Goal: Transaction & Acquisition: Purchase product/service

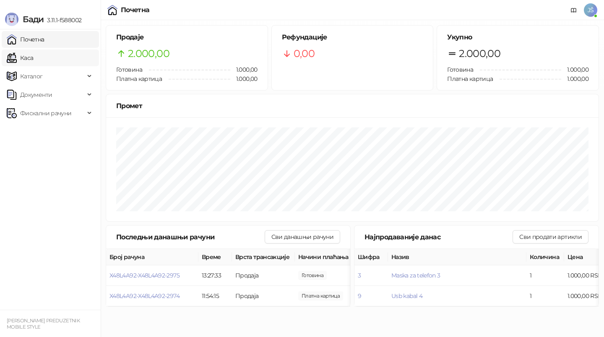
click at [33, 63] on link "Каса" at bounding box center [20, 57] width 26 height 17
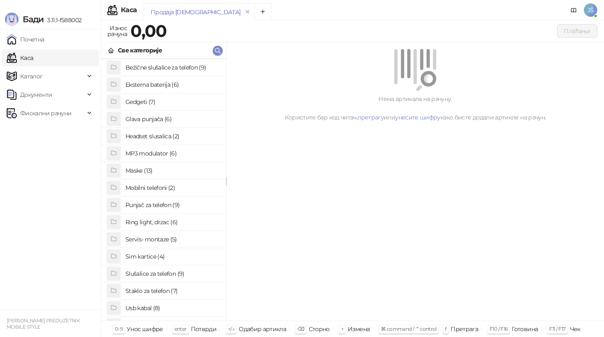
scroll to position [42, 0]
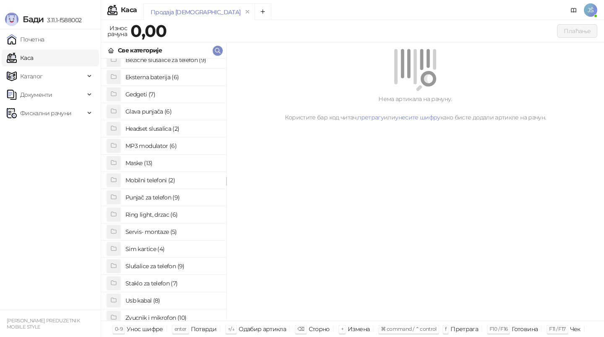
click at [158, 281] on h4 "Staklo za telefon (7)" at bounding box center [172, 283] width 94 height 13
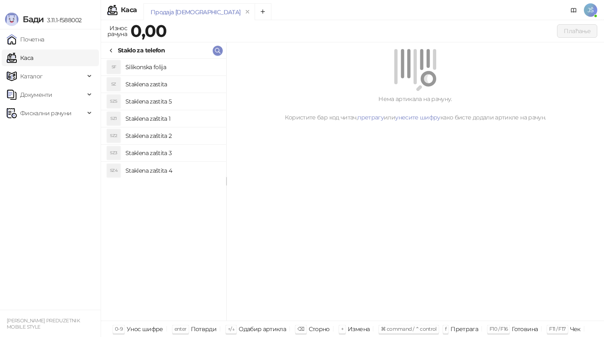
click at [190, 119] on h4 "Staklena zaštita 1" at bounding box center [172, 118] width 94 height 13
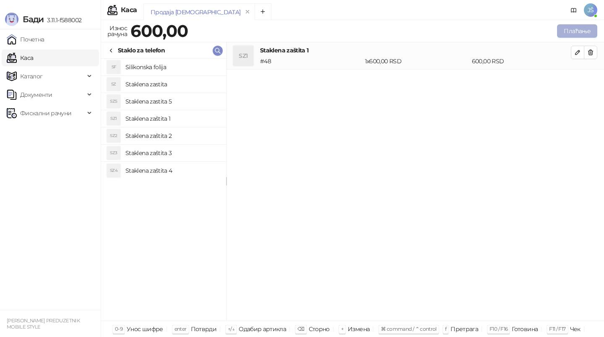
click at [564, 30] on button "Плаћање" at bounding box center [577, 30] width 40 height 13
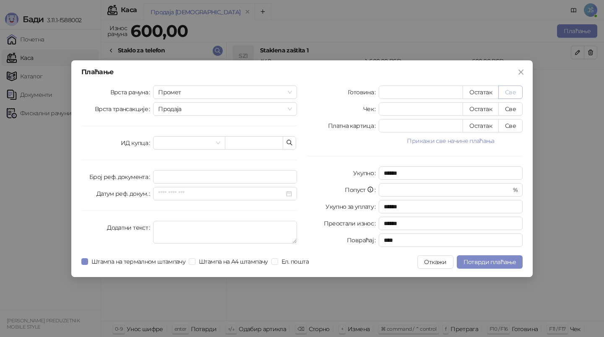
click at [514, 90] on button "Све" at bounding box center [510, 92] width 24 height 13
type input "***"
type input "****"
click at [468, 259] on span "Потврди плаћање" at bounding box center [489, 262] width 52 height 8
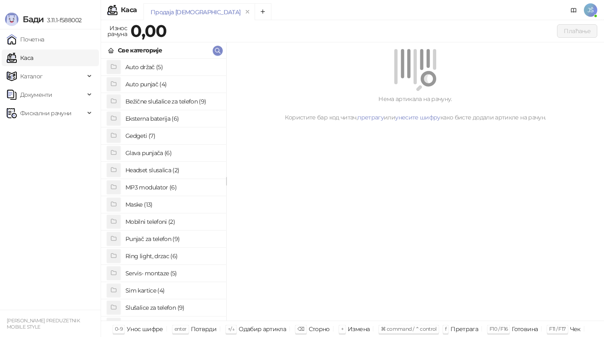
click at [191, 208] on h4 "Maske (13)" at bounding box center [172, 204] width 94 height 13
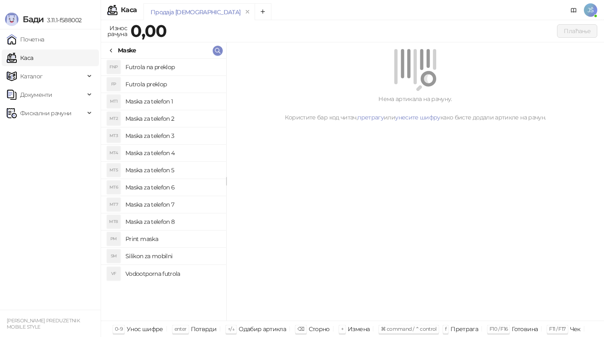
click at [208, 139] on h4 "Maska za telefon 3" at bounding box center [172, 135] width 94 height 13
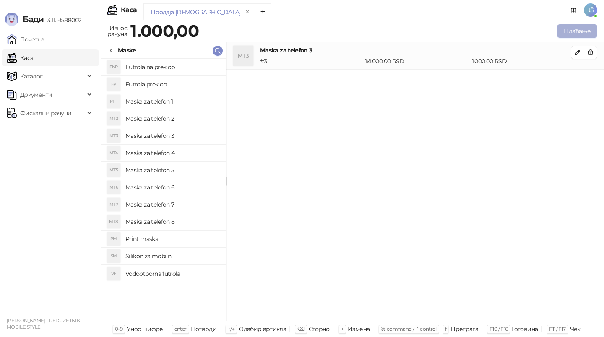
click at [574, 31] on button "Плаћање" at bounding box center [577, 30] width 40 height 13
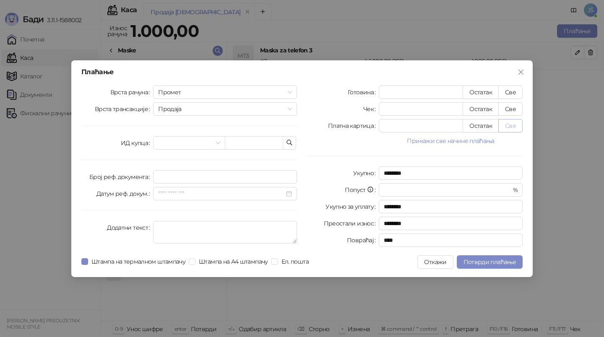
click at [510, 122] on button "Све" at bounding box center [510, 125] width 24 height 13
type input "****"
click at [496, 260] on span "Потврди плаћање" at bounding box center [489, 262] width 52 height 8
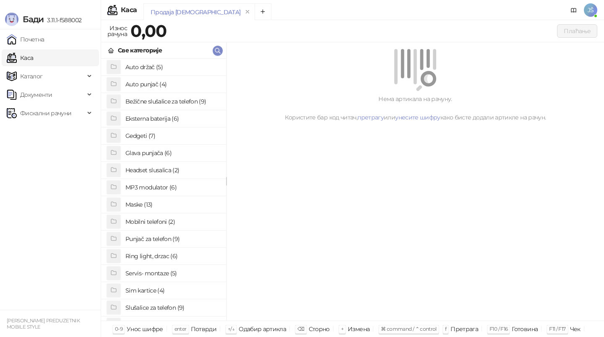
click at [176, 208] on h4 "Maske (13)" at bounding box center [172, 204] width 94 height 13
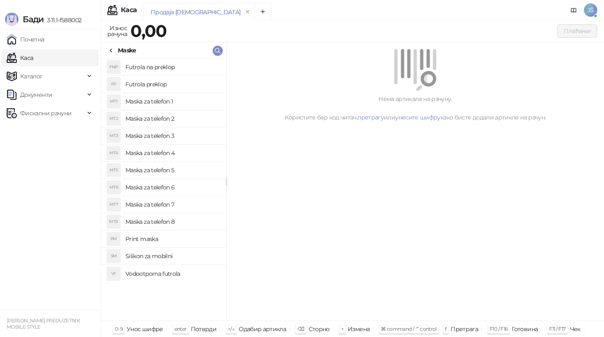
click at [193, 165] on h4 "Maska za telefon 5" at bounding box center [172, 170] width 94 height 13
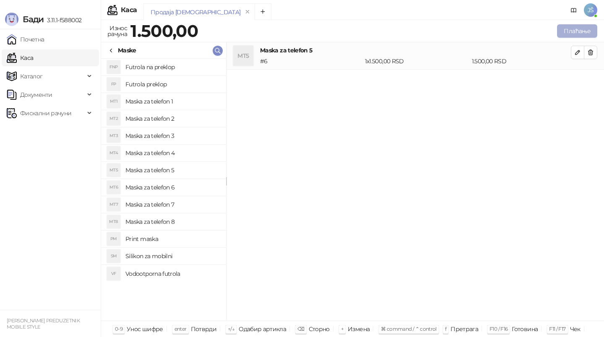
click at [584, 29] on button "Плаћање" at bounding box center [577, 30] width 40 height 13
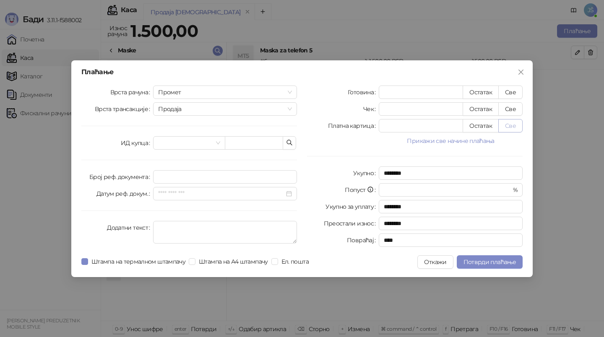
click at [512, 128] on button "Све" at bounding box center [510, 125] width 24 height 13
type input "****"
click at [509, 258] on span "Потврди плаћање" at bounding box center [489, 262] width 52 height 8
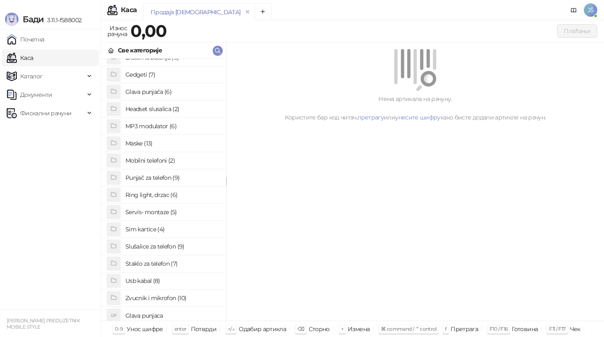
scroll to position [62, 0]
click at [167, 267] on h4 "Staklo za telefon (7)" at bounding box center [172, 262] width 94 height 13
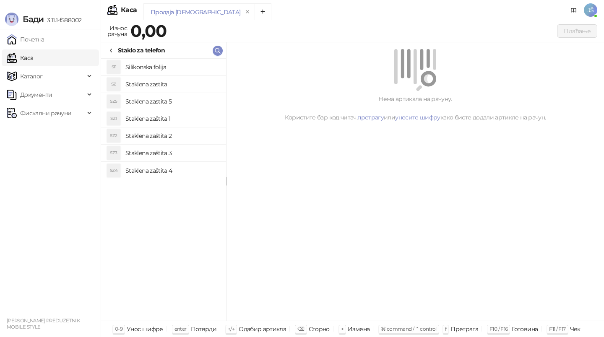
click at [173, 136] on h4 "Staklena zaštita 2" at bounding box center [172, 135] width 94 height 13
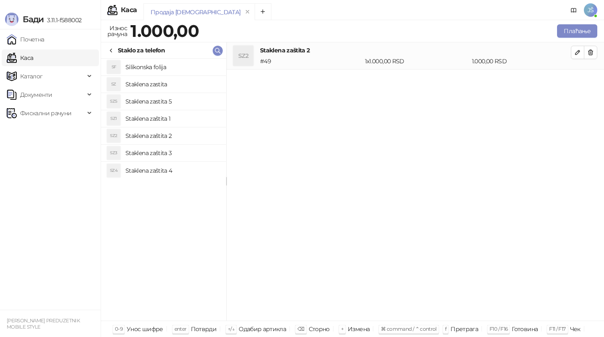
click at [185, 85] on h4 "Staklena zastita" at bounding box center [172, 84] width 94 height 13
click at [592, 55] on icon "button" at bounding box center [590, 52] width 7 height 7
click at [586, 30] on button "Плаћање" at bounding box center [577, 30] width 40 height 13
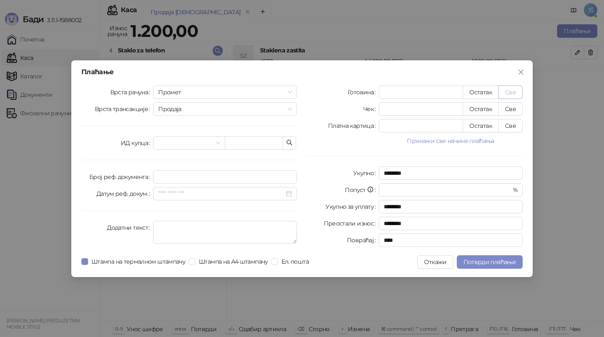
click at [507, 90] on button "Све" at bounding box center [510, 92] width 24 height 13
type input "****"
click at [498, 260] on span "Потврди плаћање" at bounding box center [489, 262] width 52 height 8
